Goal: Check status: Check status

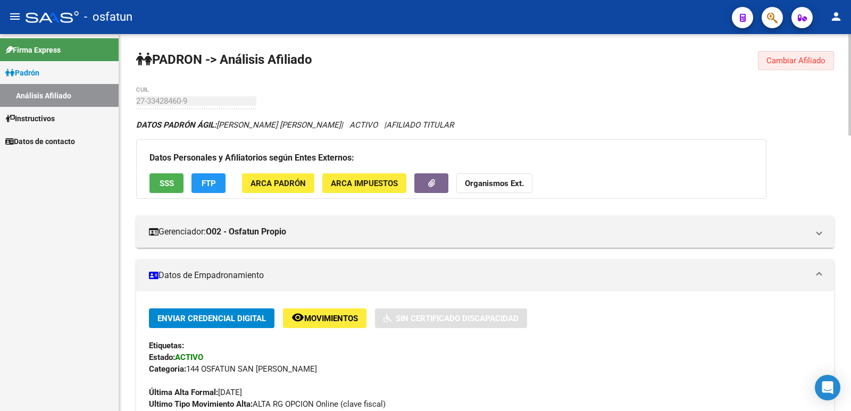
click at [793, 59] on span "Cambiar Afiliado" at bounding box center [796, 61] width 59 height 10
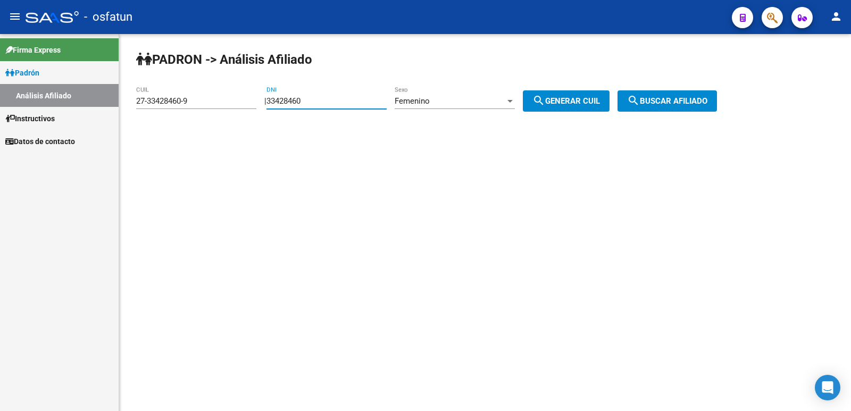
drag, startPoint x: 366, startPoint y: 101, endPoint x: 194, endPoint y: 109, distance: 172.0
click at [194, 106] on app-analisis-afiliado "[PERSON_NAME] -> Análisis Afiliado 27-33428460-9 CUIL | 33428460 DNI Femenino S…" at bounding box center [430, 101] width 589 height 10
type input "35662655"
click at [406, 100] on div "| 35662655 DNI Femenino Sexo search Generar CUIL" at bounding box center [440, 101] width 353 height 10
click at [452, 106] on div "Femenino Sexo" at bounding box center [455, 97] width 120 height 23
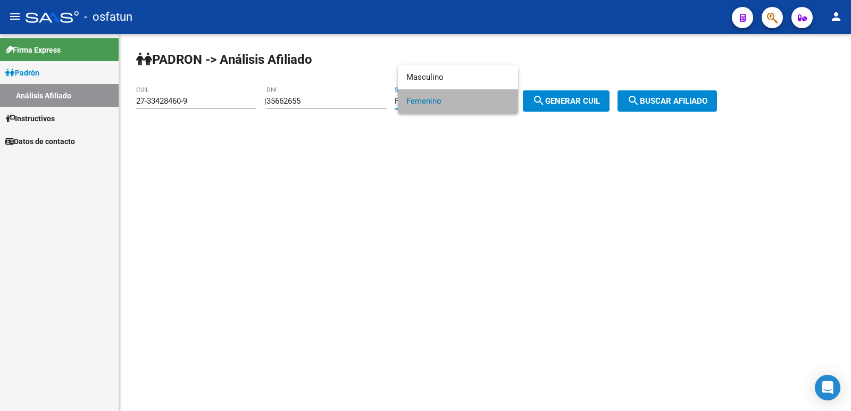
click at [451, 101] on span "Femenino" at bounding box center [457, 101] width 103 height 24
click at [515, 103] on div at bounding box center [510, 101] width 10 height 9
click at [501, 81] on span "Masculino" at bounding box center [466, 77] width 120 height 24
drag, startPoint x: 584, startPoint y: 98, endPoint x: 625, endPoint y: 94, distance: 41.7
click at [584, 98] on span "search Generar CUIL" at bounding box center [567, 101] width 68 height 10
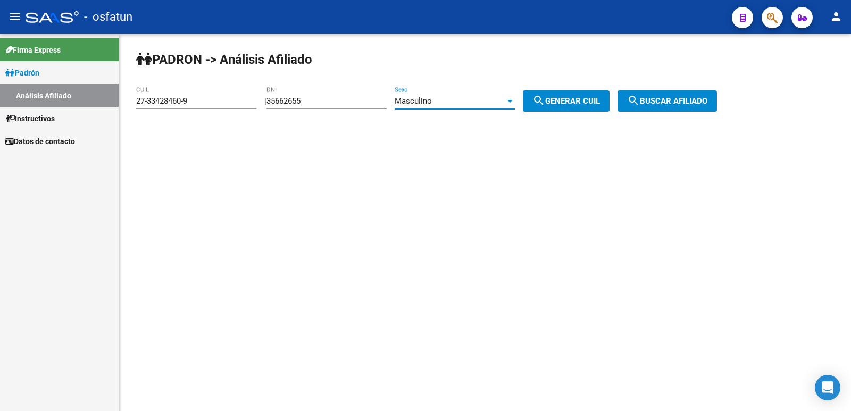
type input "23-35662655-9"
click at [690, 94] on button "search Buscar afiliado" at bounding box center [667, 100] width 99 height 21
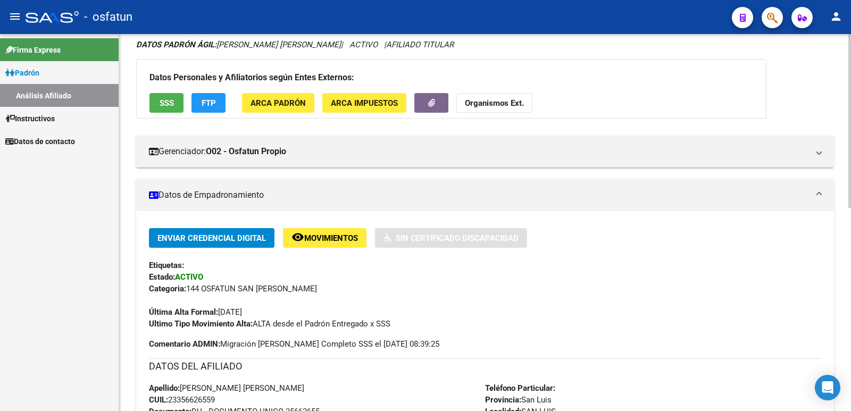
scroll to position [440, 0]
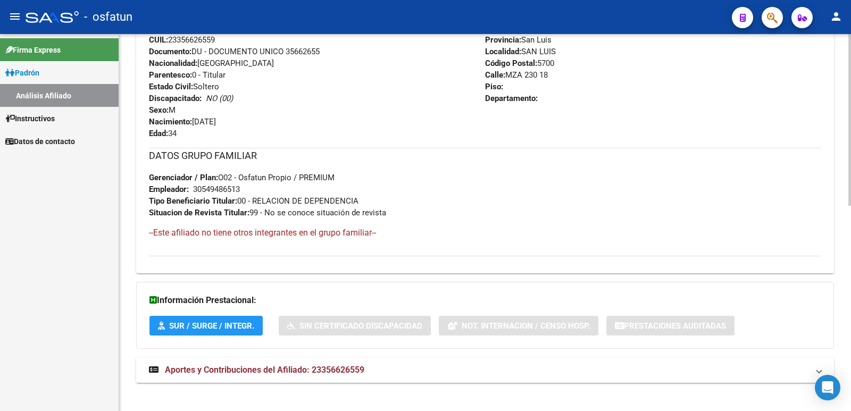
drag, startPoint x: 323, startPoint y: 373, endPoint x: 322, endPoint y: 366, distance: 7.0
click at [323, 371] on span "Aportes y Contribuciones del Afiliado: 23356626559" at bounding box center [264, 370] width 199 height 10
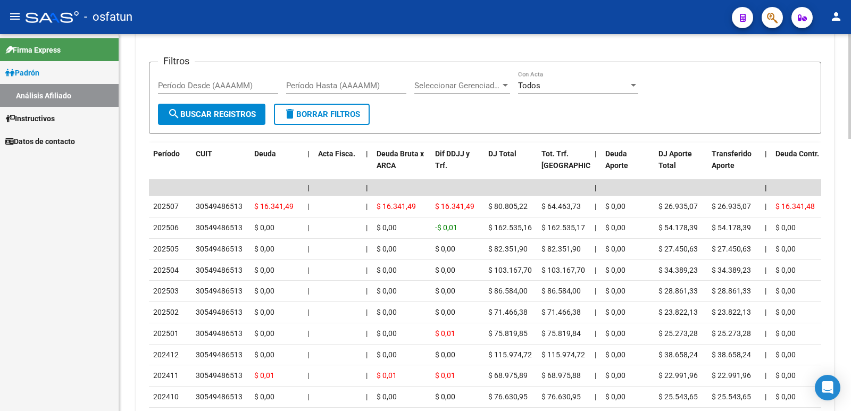
scroll to position [983, 0]
